Goal: Transaction & Acquisition: Subscribe to service/newsletter

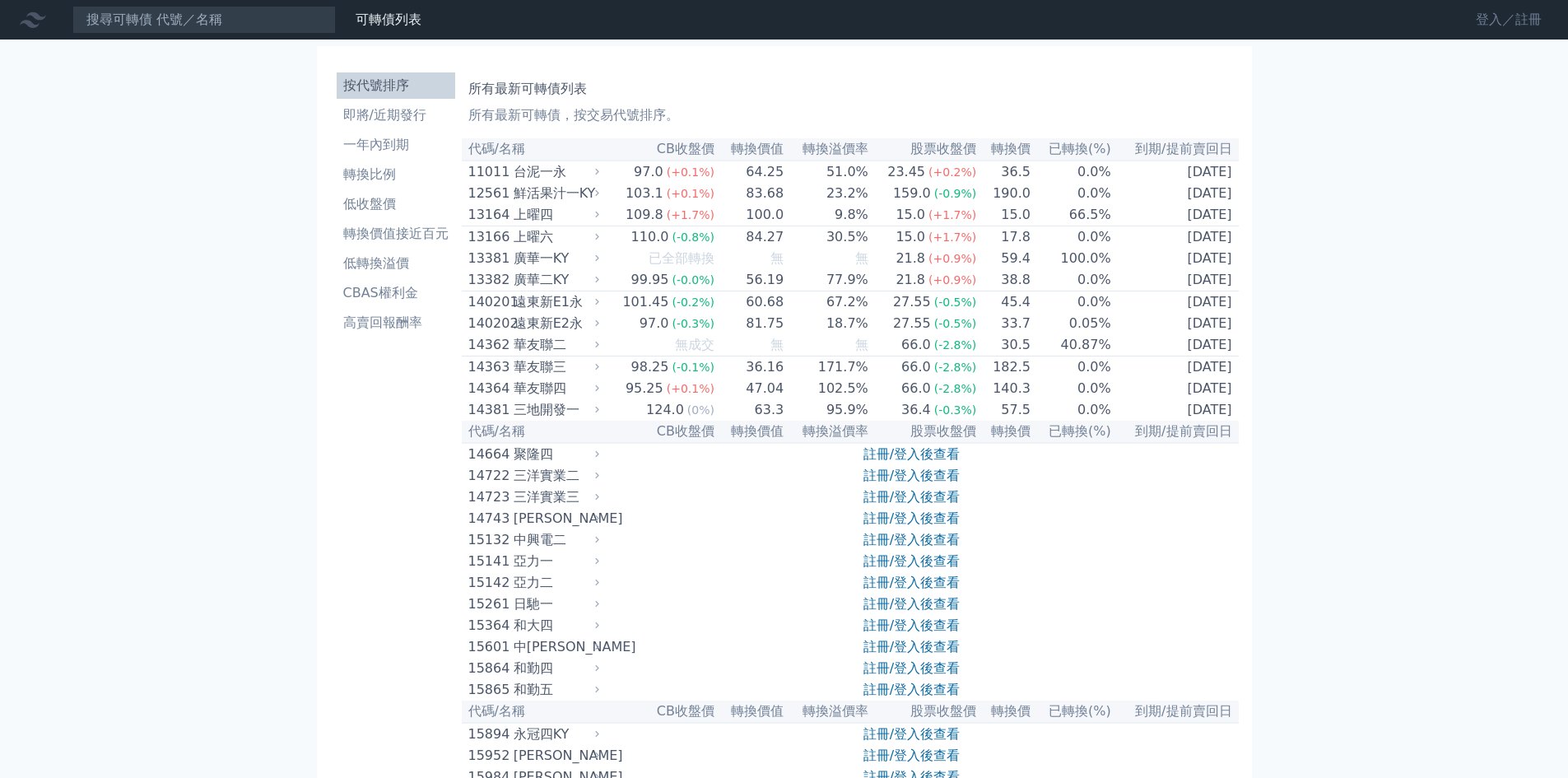
click at [1496, 23] on link "登入／註冊" at bounding box center [1508, 20] width 92 height 27
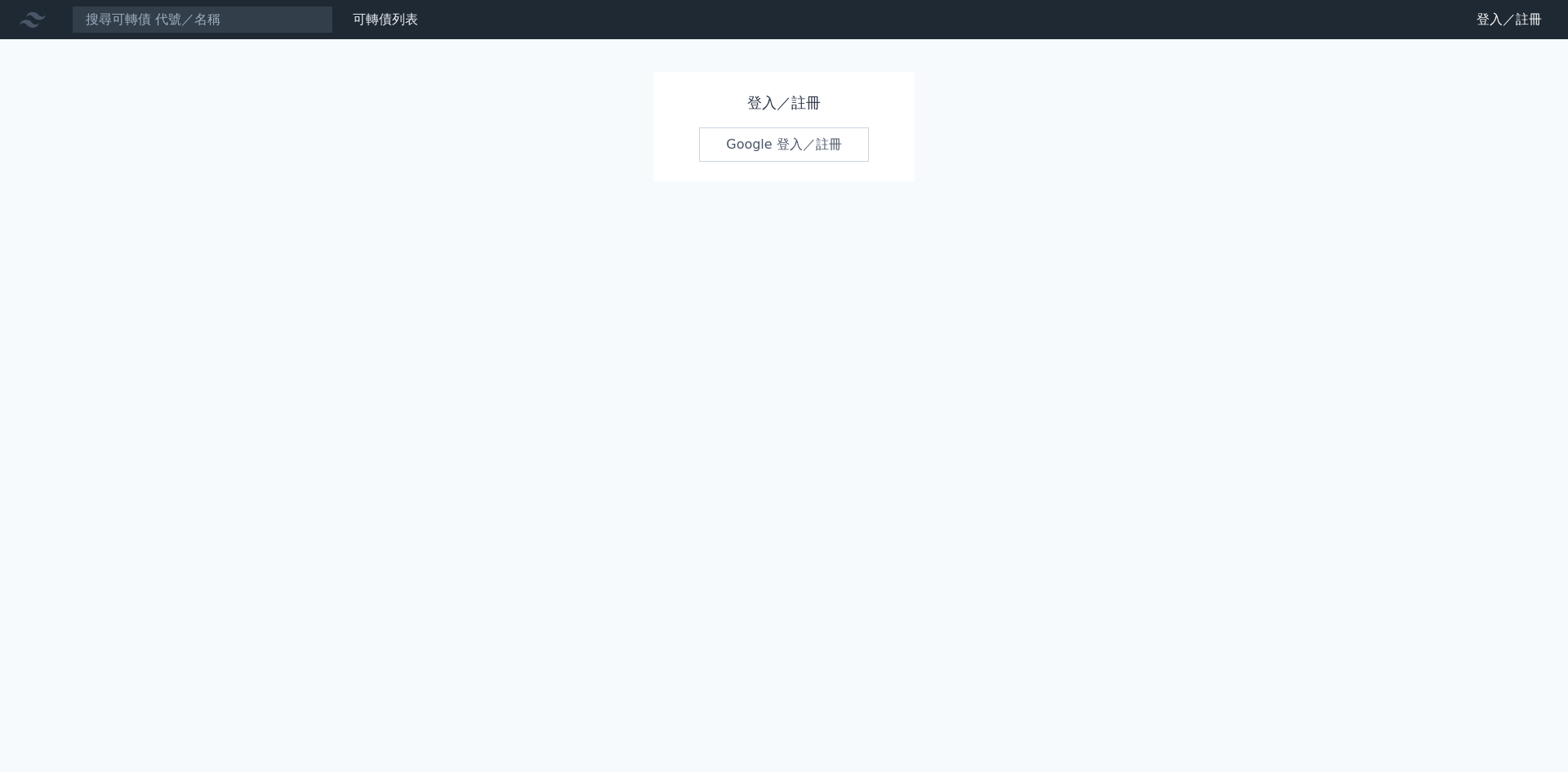
click at [776, 144] on link "Google 登入／註冊" at bounding box center [784, 145] width 169 height 34
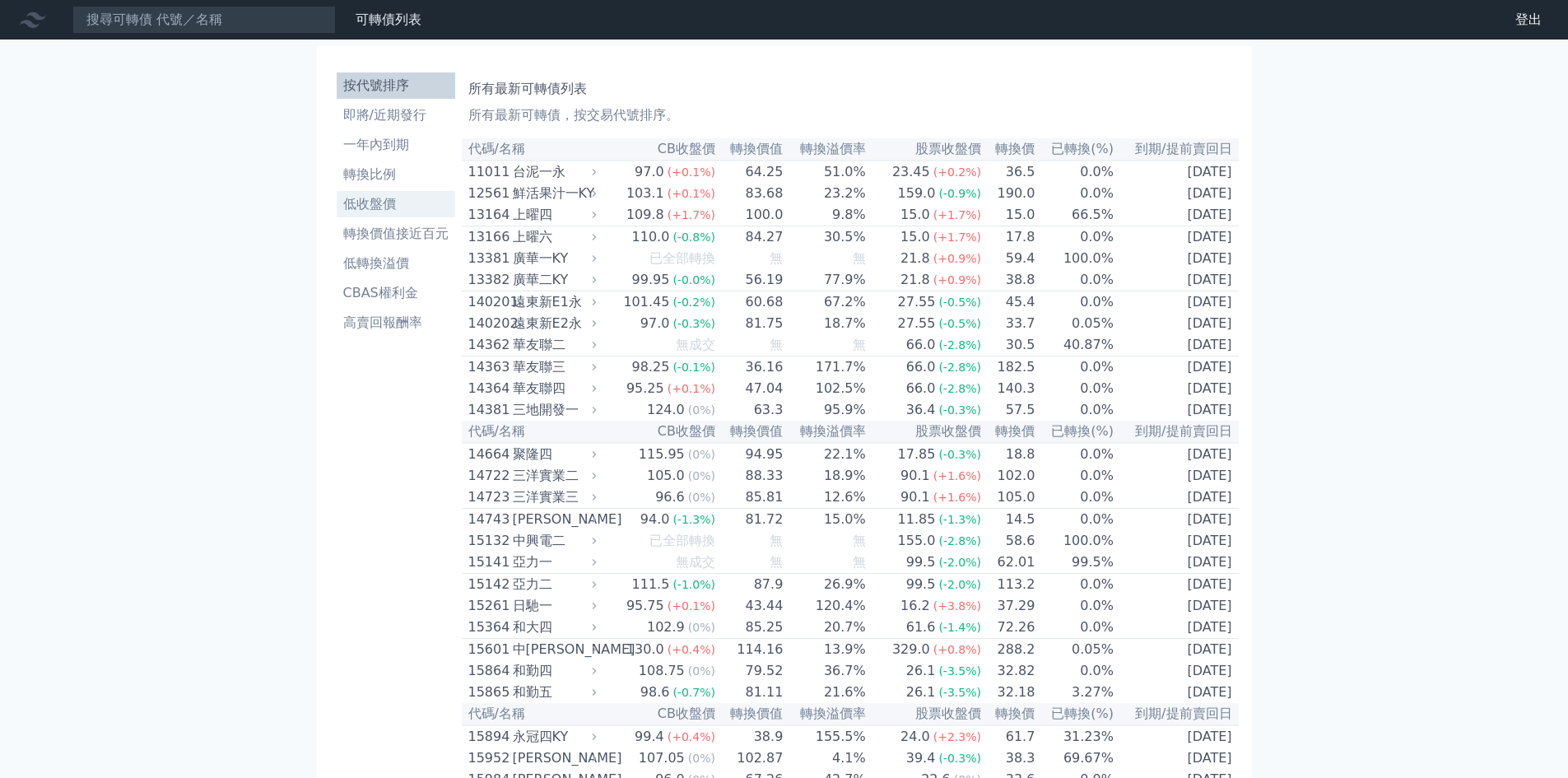
click at [390, 203] on li "低收盤價" at bounding box center [395, 204] width 118 height 20
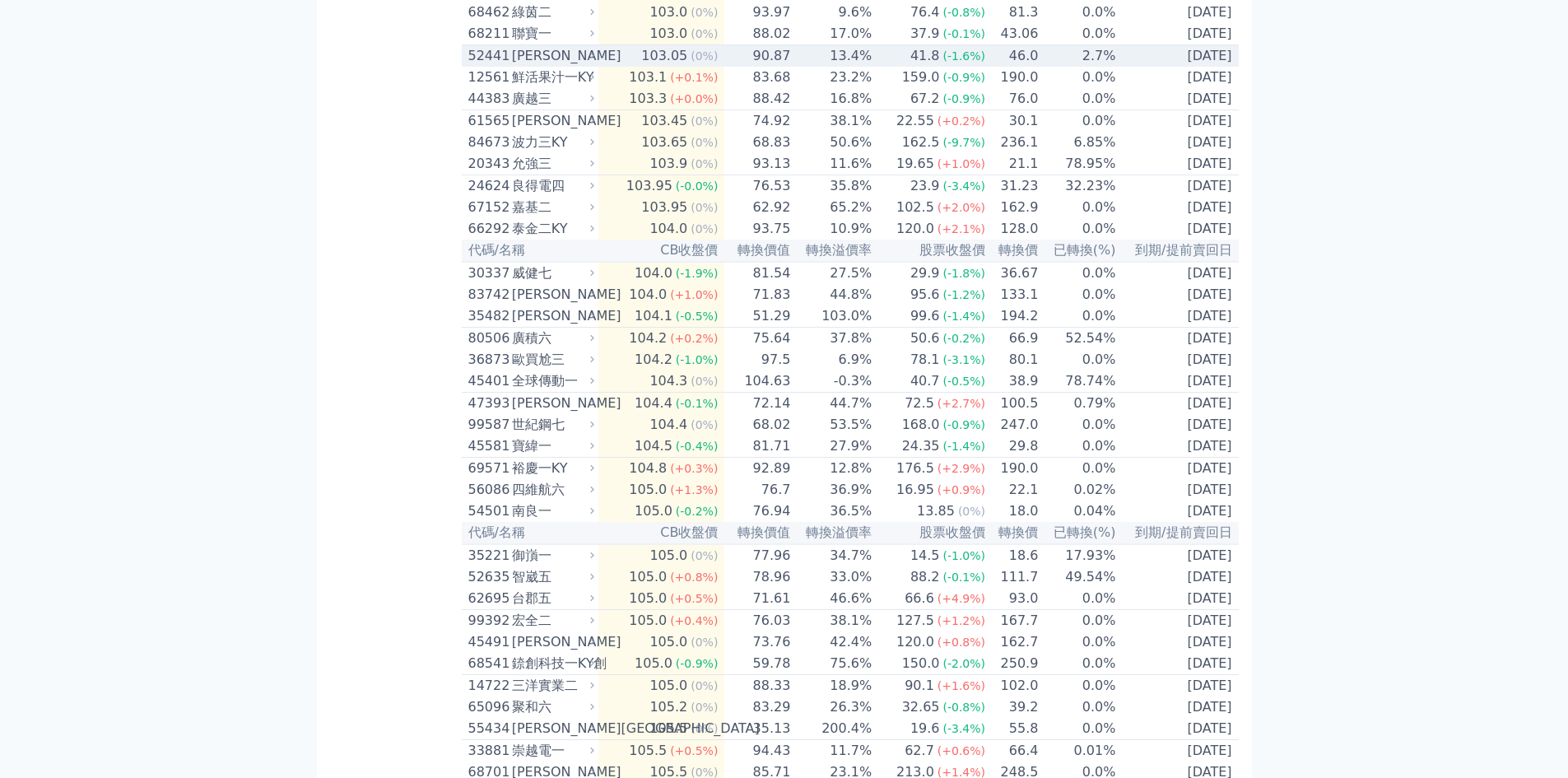
scroll to position [3046, 0]
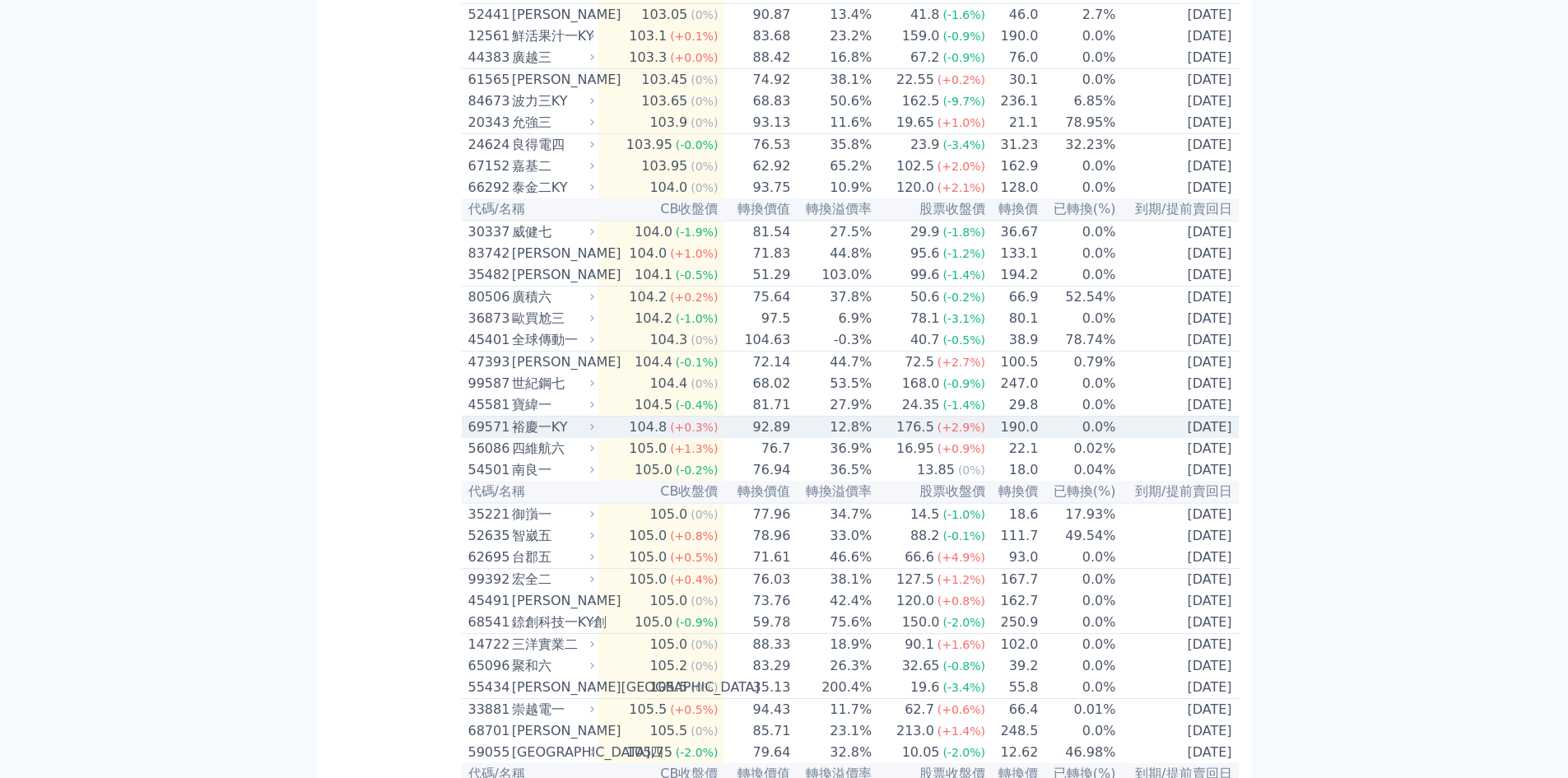
click at [547, 437] on div "裕慶一KY" at bounding box center [552, 427] width 79 height 20
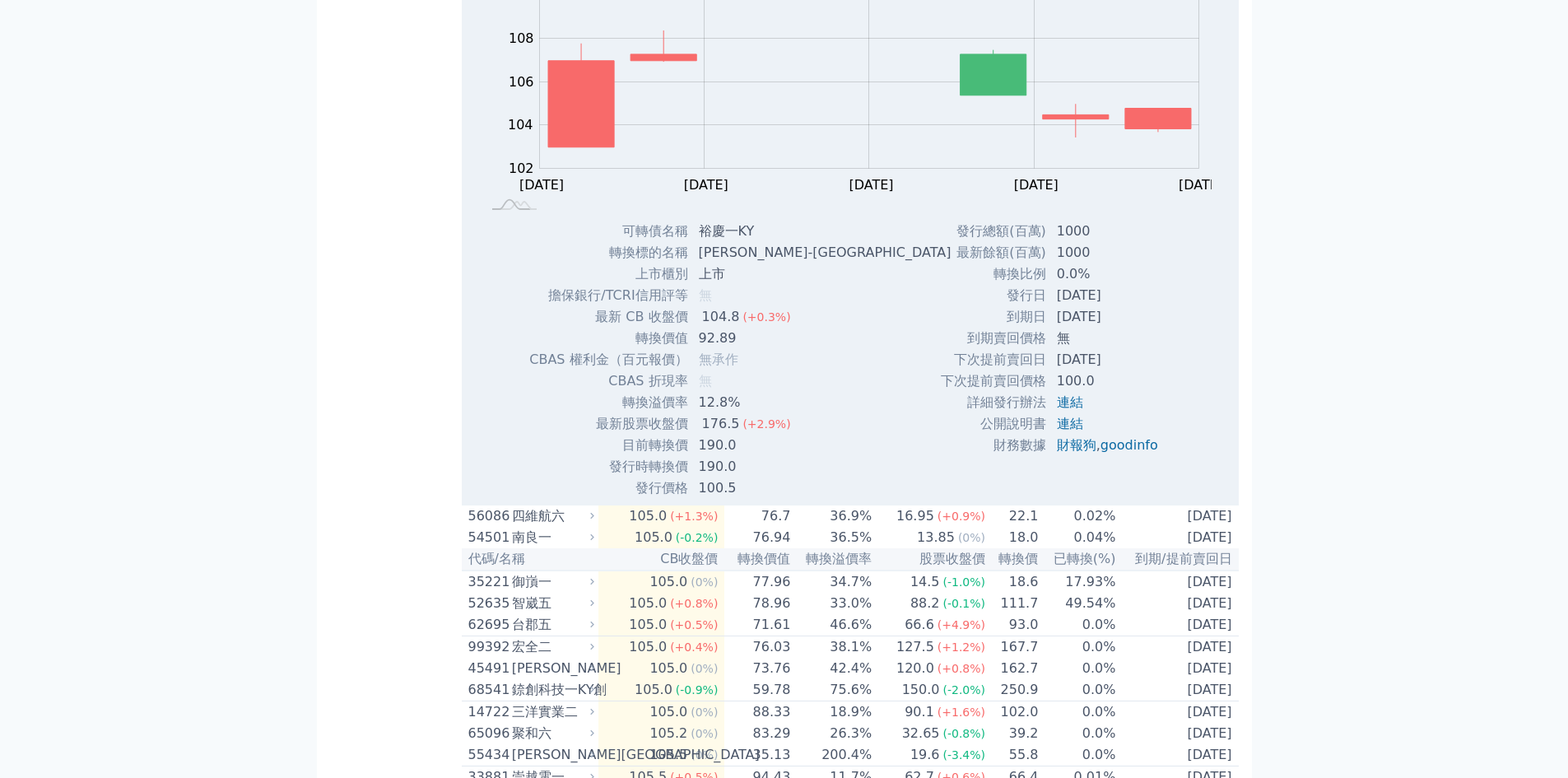
scroll to position [3539, 0]
